Goal: Transaction & Acquisition: Purchase product/service

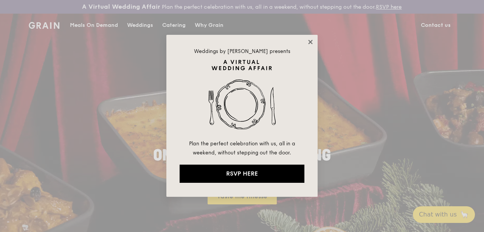
click at [310, 40] on icon at bounding box center [310, 42] width 7 height 7
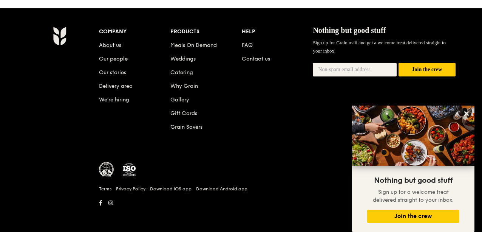
scroll to position [797, 0]
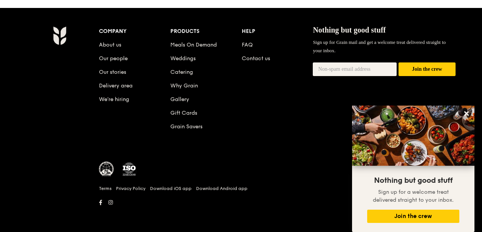
click at [92, 127] on div "Company About us Our people Our stories Delivery area We’re hiring Products Mea…" at bounding box center [240, 119] width 435 height 187
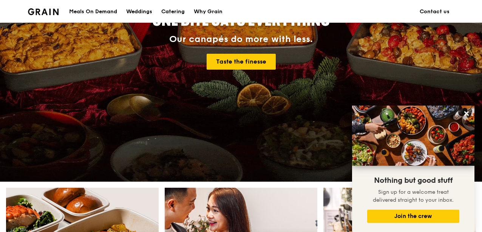
scroll to position [0, 0]
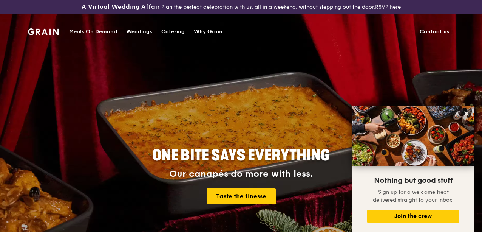
click at [86, 31] on div "Meals On Demand" at bounding box center [93, 31] width 48 height 23
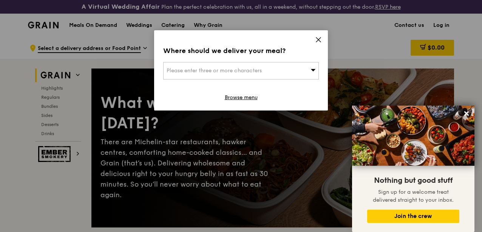
click at [315, 42] on div "Where should we deliver your meal? Please enter three or more characters Browse…" at bounding box center [241, 70] width 174 height 80
click at [317, 37] on icon at bounding box center [318, 39] width 7 height 7
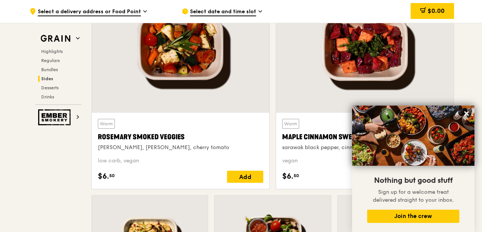
scroll to position [1785, 0]
